Goal: Obtain resource: Download file/media

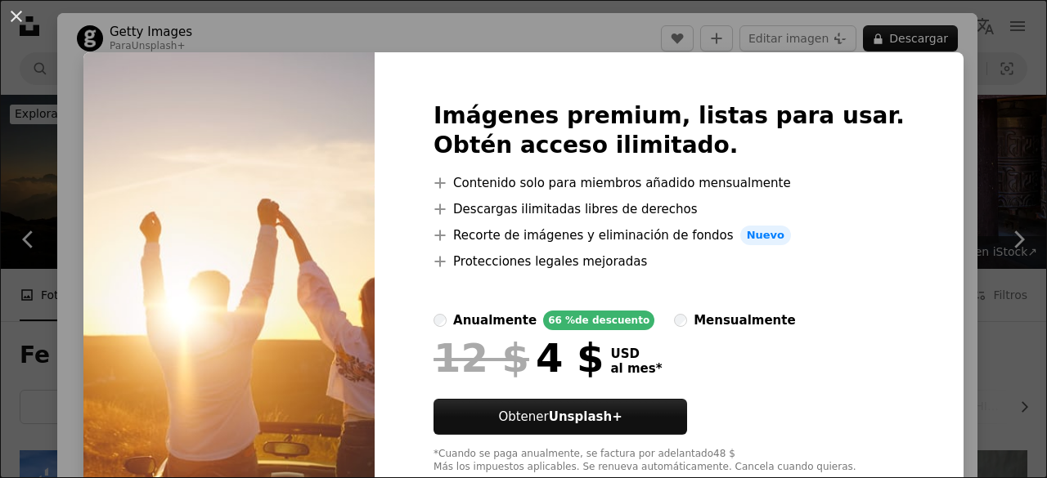
scroll to position [818, 0]
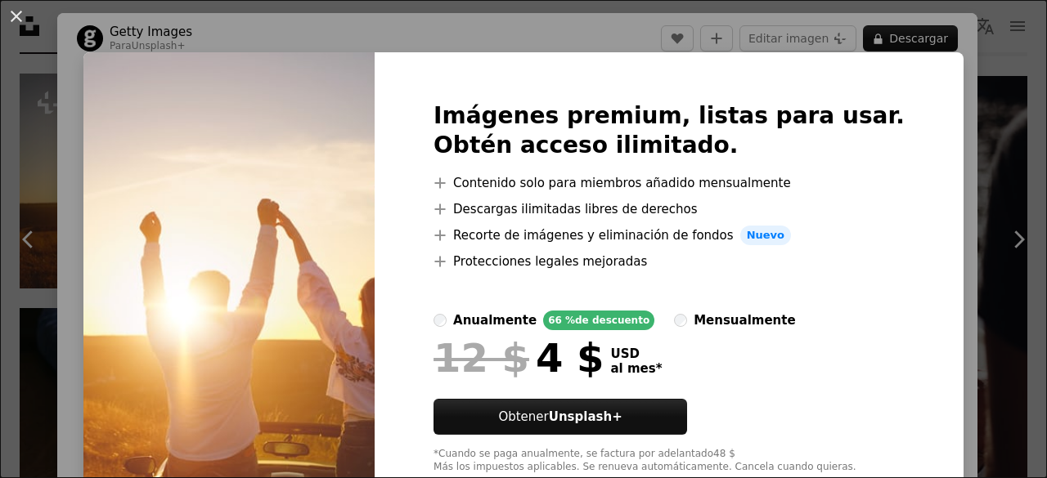
click at [949, 81] on div "An X shape Imágenes premium, listas para usar. Obtén acceso ilimitado. A plus s…" at bounding box center [523, 239] width 1047 height 478
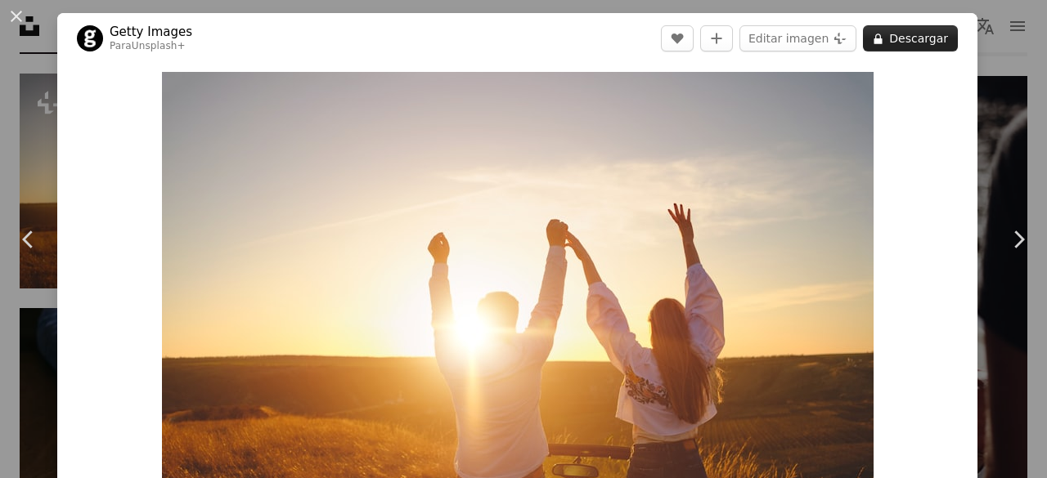
click at [909, 48] on button "A lock Descargar" at bounding box center [910, 38] width 95 height 26
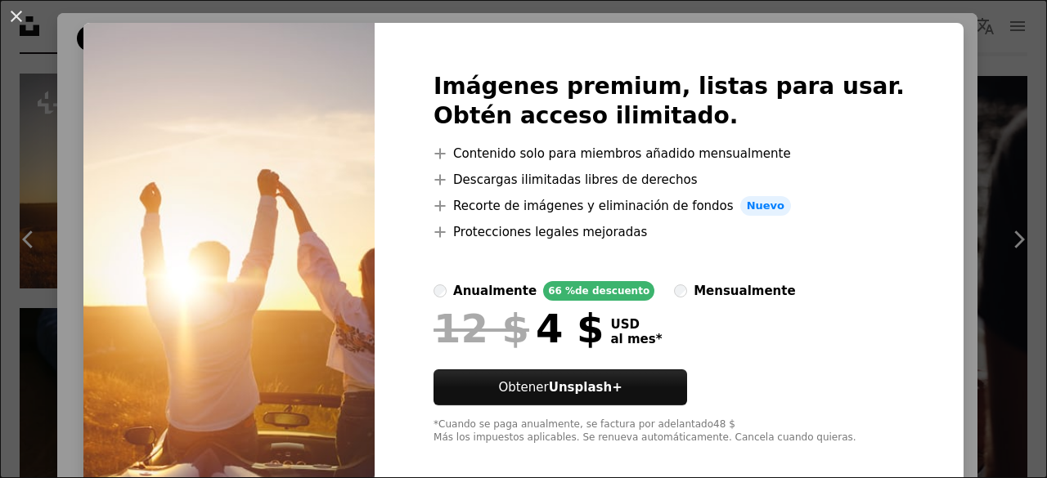
scroll to position [46, 0]
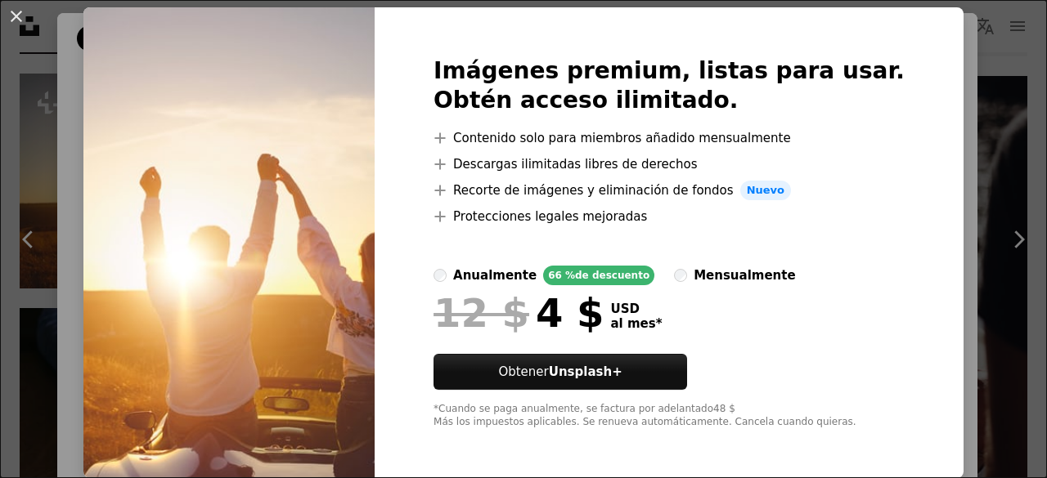
click at [963, 73] on div "An X shape Imágenes premium, listas para usar. Obtén acceso ilimitado. A plus s…" at bounding box center [523, 239] width 1047 height 478
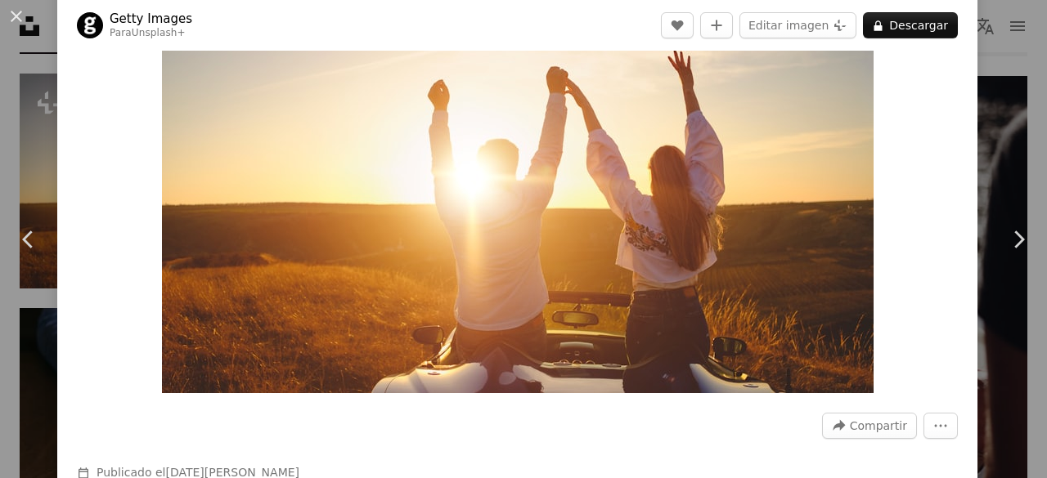
scroll to position [136, 0]
